Goal: Information Seeking & Learning: Learn about a topic

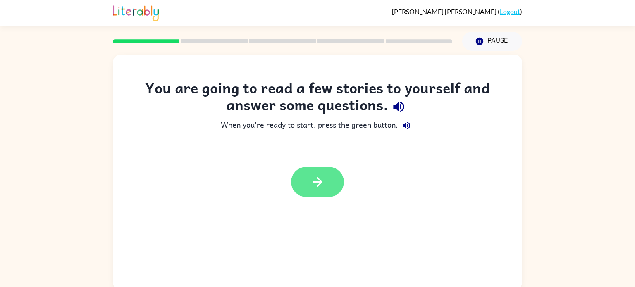
click at [322, 178] on icon "button" at bounding box center [318, 182] width 14 height 14
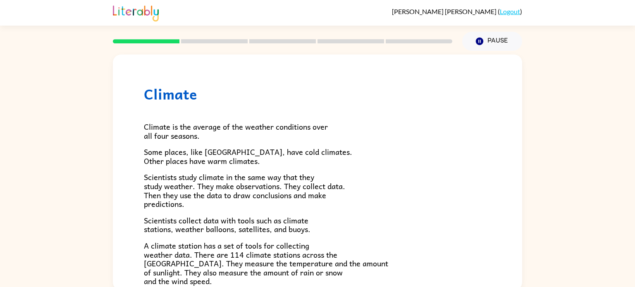
click at [196, 43] on rect at bounding box center [214, 41] width 67 height 4
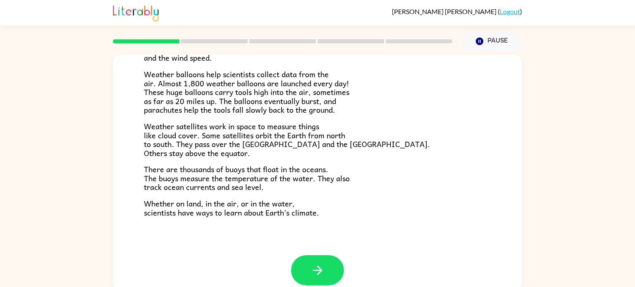
scroll to position [231, 0]
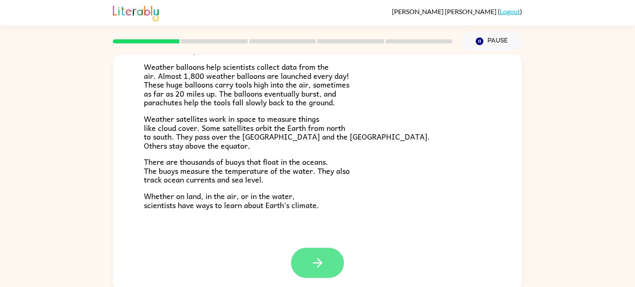
click at [330, 270] on button "button" at bounding box center [317, 263] width 53 height 30
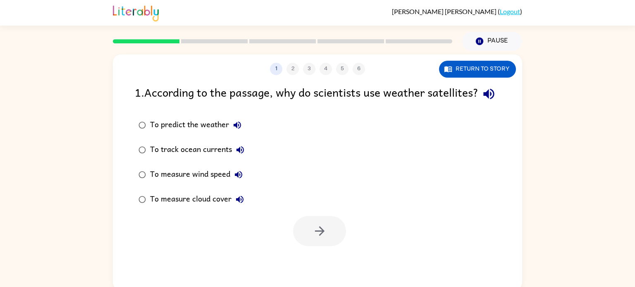
scroll to position [0, 0]
click at [321, 239] on icon "button" at bounding box center [320, 231] width 14 height 14
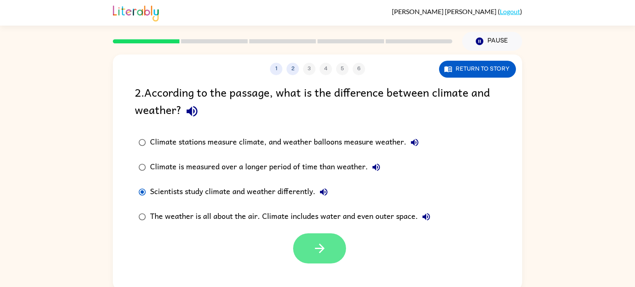
click at [320, 263] on button "button" at bounding box center [319, 249] width 53 height 30
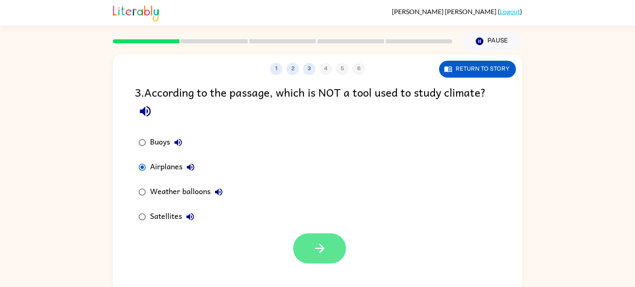
click at [316, 259] on button "button" at bounding box center [319, 249] width 53 height 30
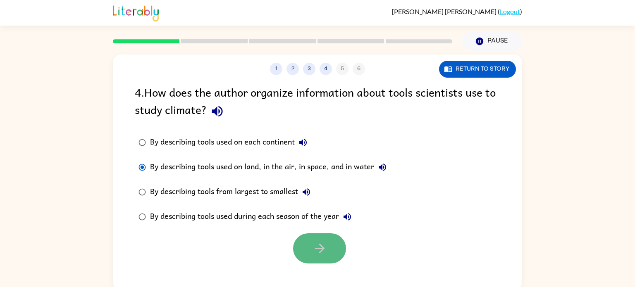
click at [325, 256] on button "button" at bounding box center [319, 249] width 53 height 30
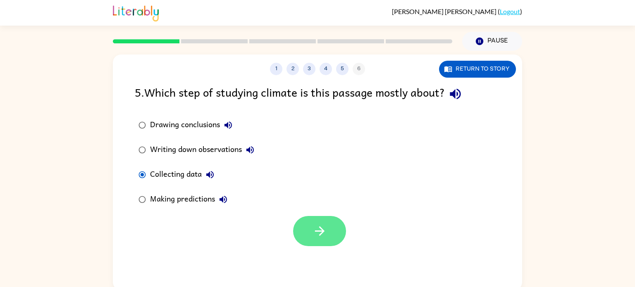
click at [303, 221] on button "button" at bounding box center [319, 231] width 53 height 30
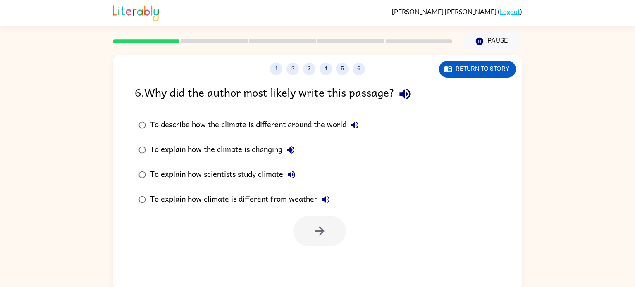
click at [221, 178] on div "To explain how scientists study climate" at bounding box center [225, 175] width 150 height 17
click at [333, 231] on button "button" at bounding box center [319, 231] width 53 height 30
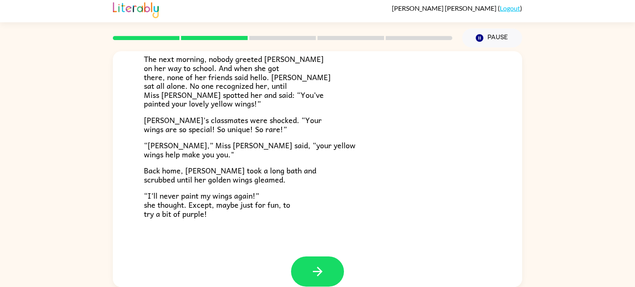
scroll to position [231, 0]
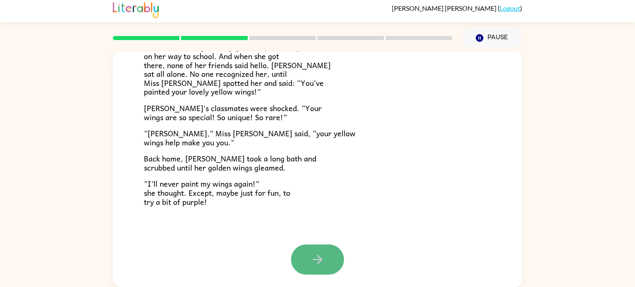
click at [323, 264] on icon "button" at bounding box center [318, 260] width 14 height 14
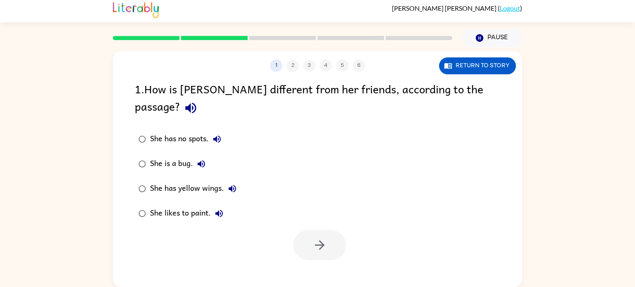
click at [155, 181] on div "She has yellow wings." at bounding box center [195, 189] width 91 height 17
click at [304, 230] on button "button" at bounding box center [319, 245] width 53 height 30
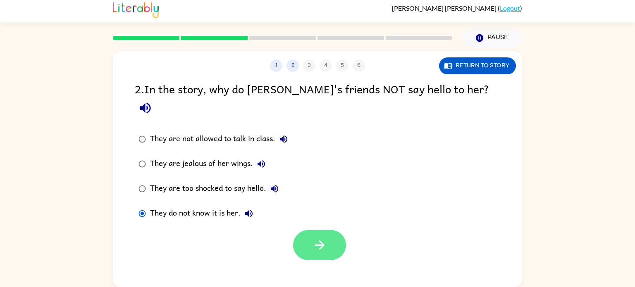
click at [323, 238] on icon "button" at bounding box center [320, 245] width 14 height 14
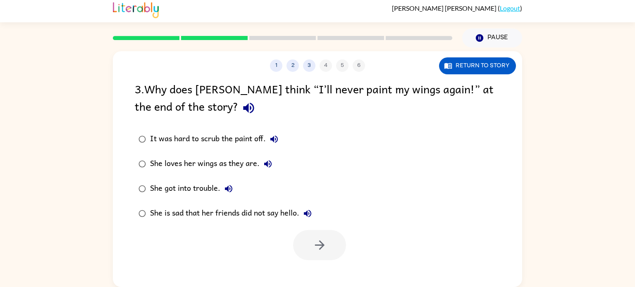
click at [163, 164] on div "She loves her wings as they are." at bounding box center [213, 164] width 126 height 17
click at [322, 256] on button "button" at bounding box center [319, 245] width 53 height 30
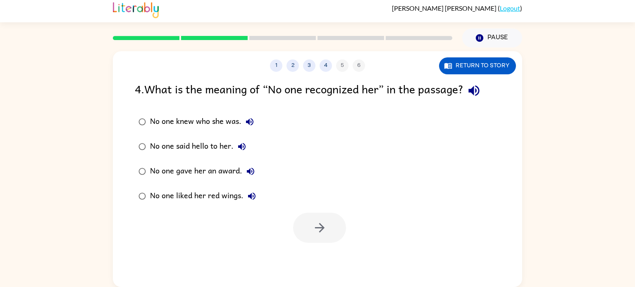
click at [155, 118] on div "No one knew who she was." at bounding box center [204, 122] width 108 height 17
click at [326, 227] on icon "button" at bounding box center [320, 228] width 14 height 14
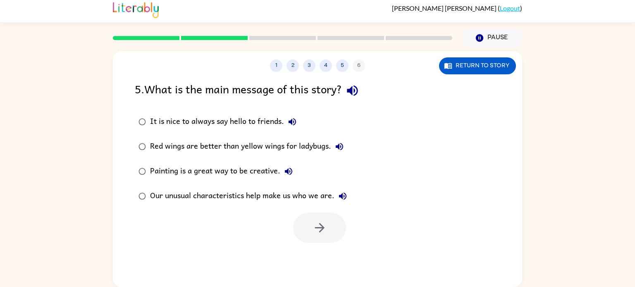
click at [218, 199] on div "Our unusual characteristics help make us who we are." at bounding box center [250, 196] width 201 height 17
click at [292, 232] on div at bounding box center [318, 226] width 410 height 34
click at [304, 235] on button "button" at bounding box center [319, 228] width 53 height 30
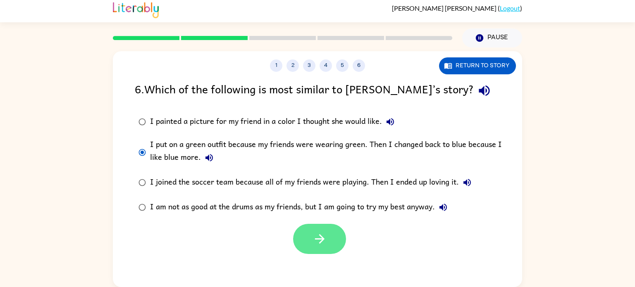
click at [344, 246] on button "button" at bounding box center [319, 239] width 53 height 30
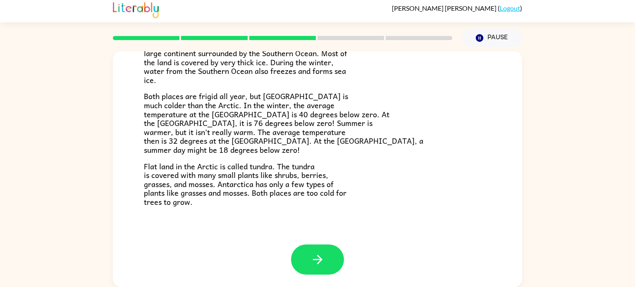
scroll to position [3, 0]
click at [320, 263] on icon "button" at bounding box center [318, 260] width 14 height 14
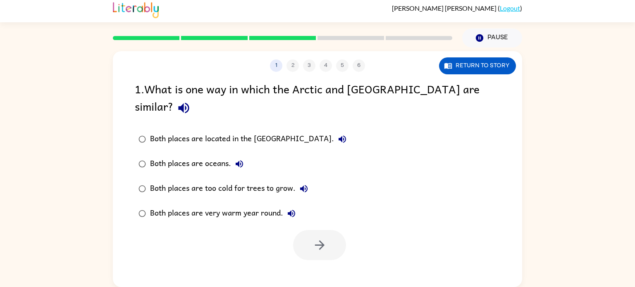
click at [201, 156] on div "Both places are oceans." at bounding box center [199, 164] width 98 height 17
click at [211, 180] on label "Both places are too cold for trees to grow." at bounding box center [242, 189] width 225 height 25
click at [320, 241] on icon "button" at bounding box center [320, 246] width 10 height 10
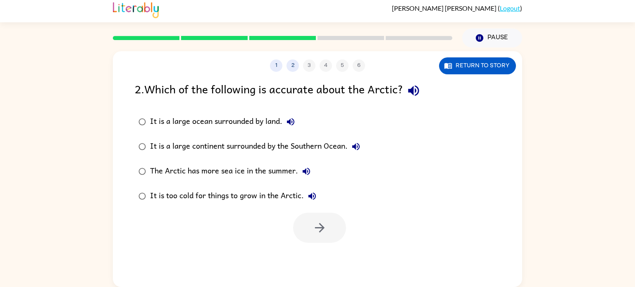
click at [163, 146] on div "It is a large continent surrounded by the Southern Ocean." at bounding box center [257, 147] width 214 height 17
click at [331, 231] on button "button" at bounding box center [319, 228] width 53 height 30
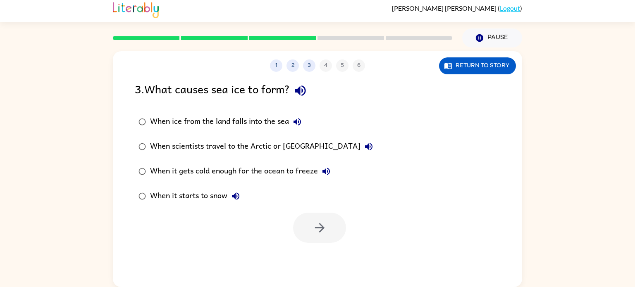
click at [283, 174] on div "When it gets cold enough for the ocean to freeze" at bounding box center [242, 171] width 184 height 17
click at [320, 240] on button "button" at bounding box center [319, 228] width 53 height 30
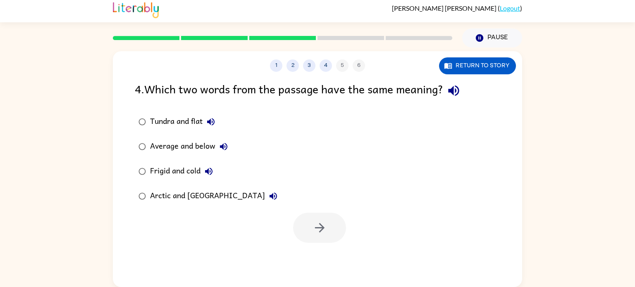
click at [184, 172] on div "Frigid and cold" at bounding box center [183, 171] width 67 height 17
click at [164, 122] on div "Tundra and flat" at bounding box center [184, 122] width 69 height 17
click at [316, 226] on icon "button" at bounding box center [320, 228] width 14 height 14
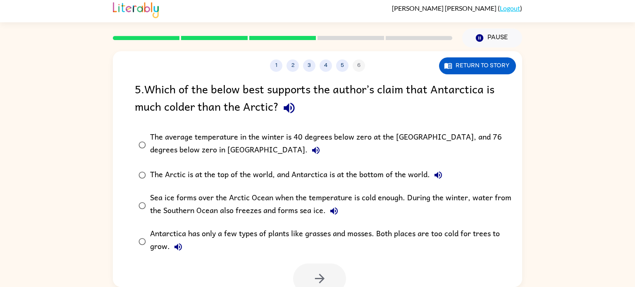
click at [174, 144] on div "The average temperature in the winter is 40 degrees below zero at the [GEOGRAPH…" at bounding box center [331, 145] width 362 height 28
click at [299, 275] on button "button" at bounding box center [319, 279] width 53 height 30
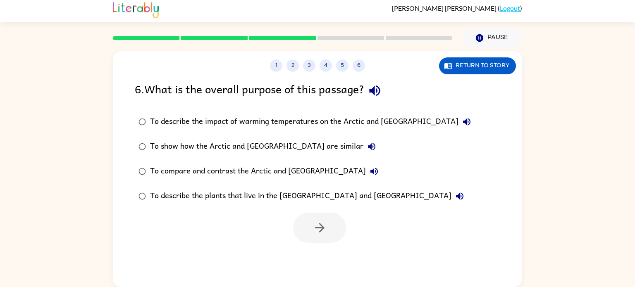
click at [197, 173] on div "To compare and contrast the Arctic and [GEOGRAPHIC_DATA]" at bounding box center [266, 171] width 232 height 17
click at [313, 229] on icon "button" at bounding box center [320, 228] width 14 height 14
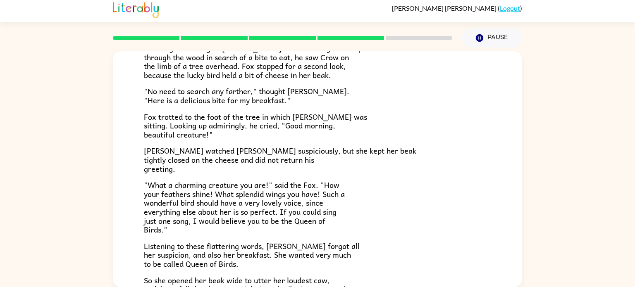
scroll to position [163, 0]
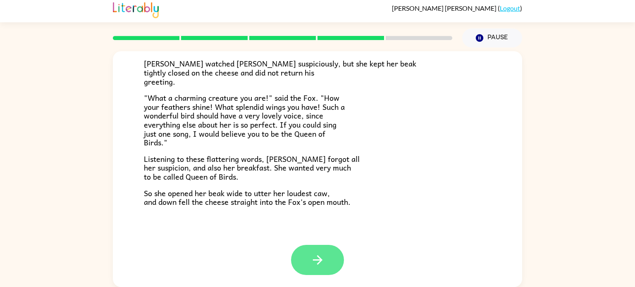
click at [311, 263] on icon "button" at bounding box center [318, 260] width 14 height 14
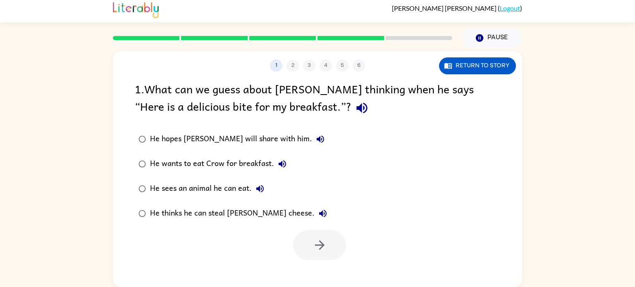
scroll to position [0, 0]
click at [306, 261] on div "1 2 3 4 5 6 Return to story 1 . What can we guess about [PERSON_NAME] thinking …" at bounding box center [318, 169] width 410 height 236
click at [326, 246] on icon "button" at bounding box center [320, 245] width 14 height 14
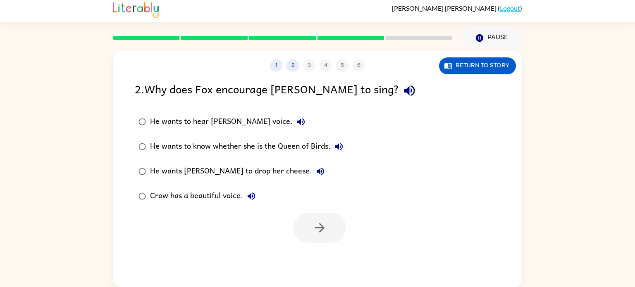
click at [201, 180] on label "He wants [PERSON_NAME] to drop her cheese." at bounding box center [240, 171] width 221 height 25
click at [306, 215] on button "button" at bounding box center [319, 228] width 53 height 30
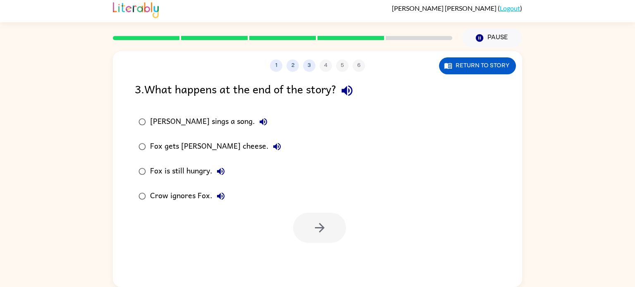
click at [172, 149] on div "Fox gets [PERSON_NAME] cheese." at bounding box center [217, 147] width 135 height 17
click at [327, 236] on button "button" at bounding box center [319, 228] width 53 height 30
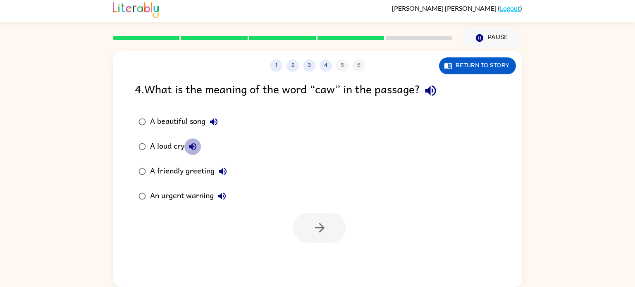
click at [187, 150] on button "A loud cry" at bounding box center [192, 147] width 17 height 17
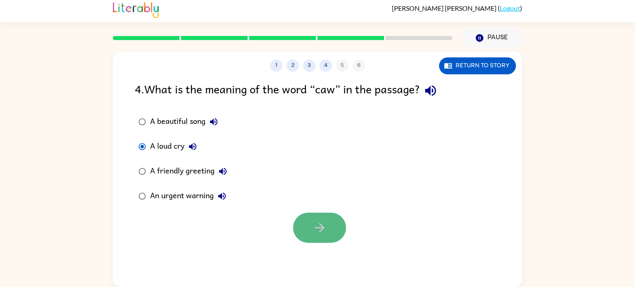
click at [301, 235] on button "button" at bounding box center [319, 228] width 53 height 30
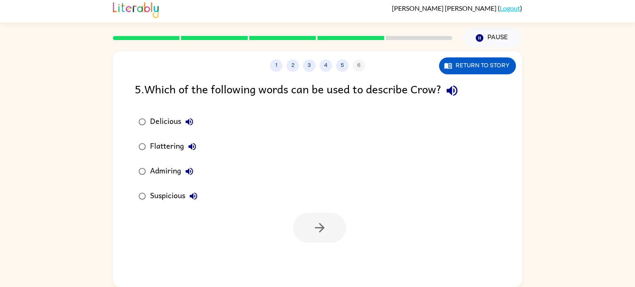
click at [172, 194] on div "Suspicious" at bounding box center [176, 196] width 52 height 17
click at [307, 229] on button "button" at bounding box center [319, 228] width 53 height 30
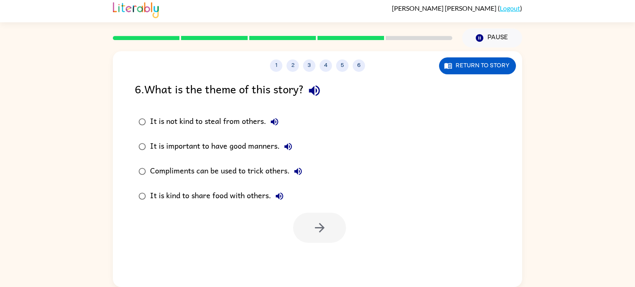
click at [229, 176] on div "Compliments can be used to trick others." at bounding box center [228, 171] width 156 height 17
click at [315, 227] on icon "button" at bounding box center [320, 228] width 14 height 14
